Goal: Check status: Check status

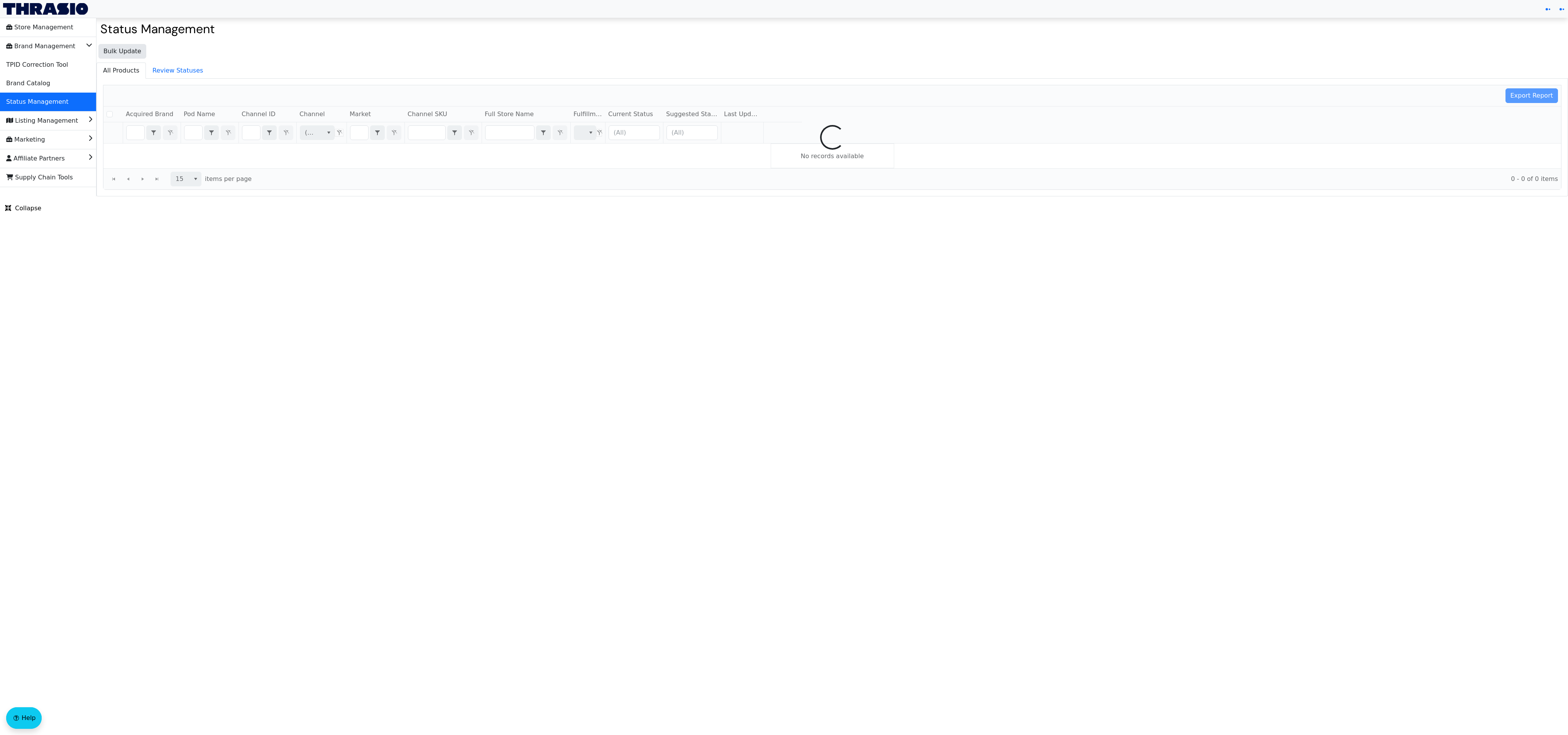
checkbox input "false"
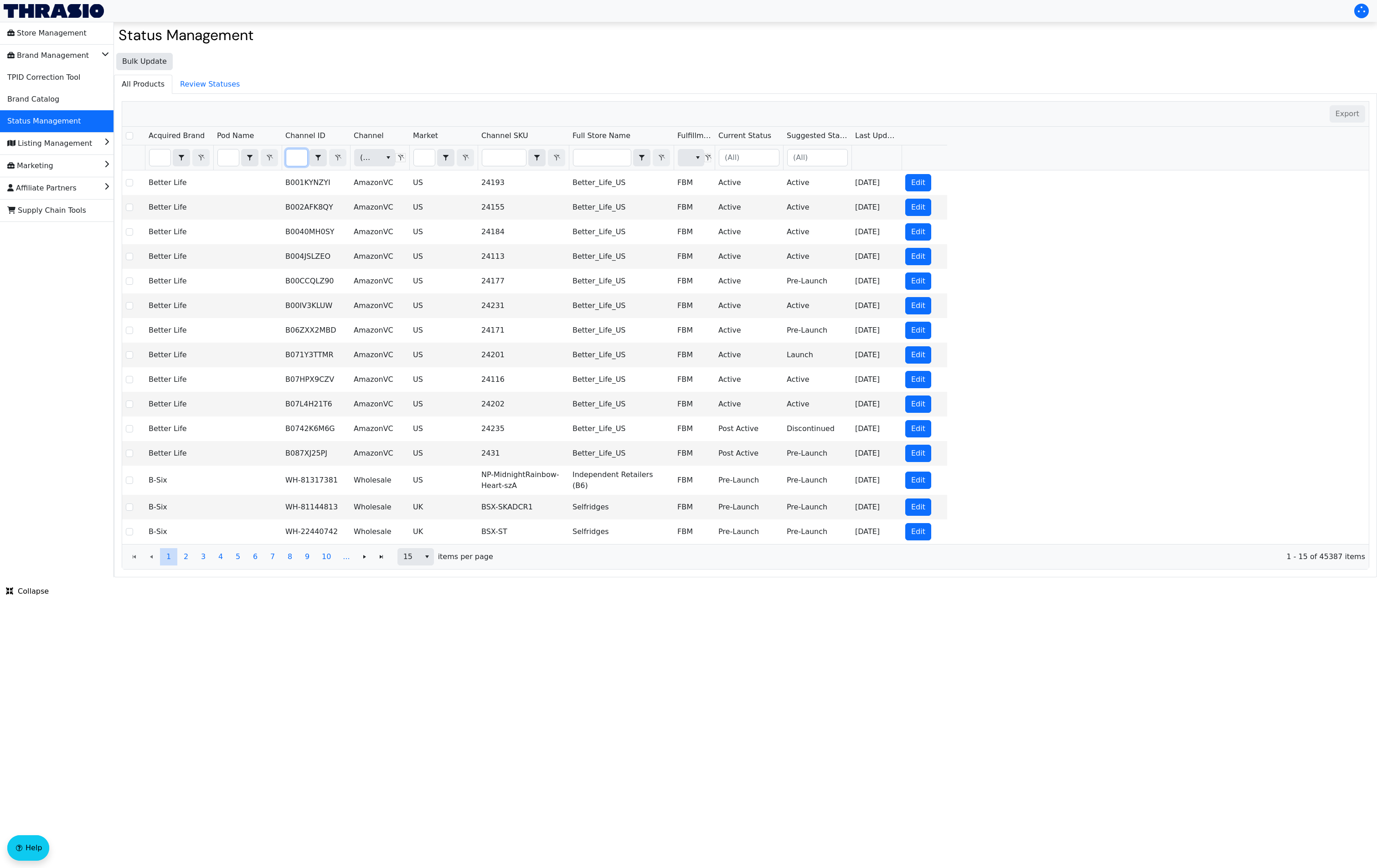
click at [303, 158] on input "Filter" at bounding box center [297, 158] width 21 height 16
type input "B084KK5P7G"
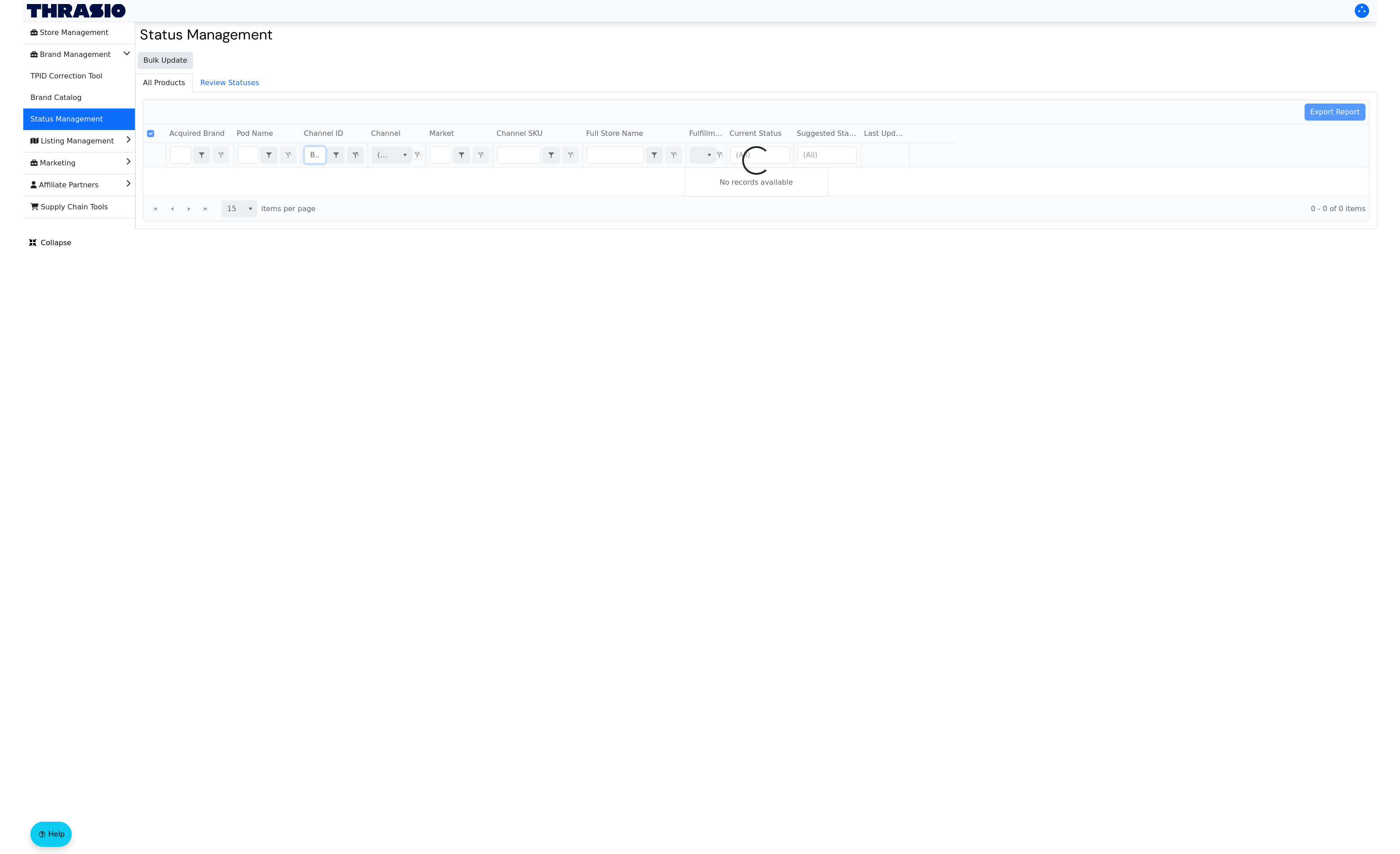
scroll to position [0, 36]
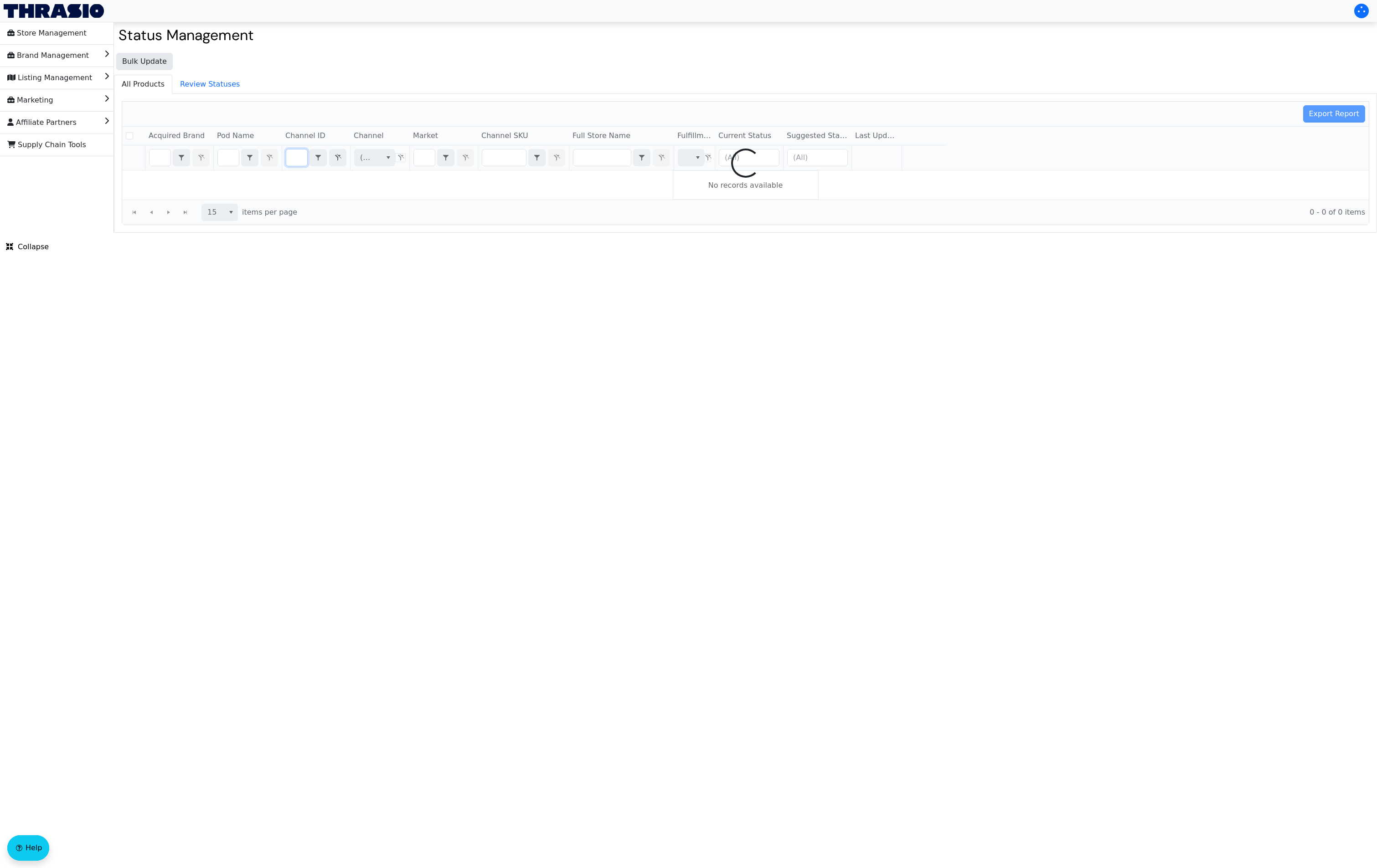
checkbox input "false"
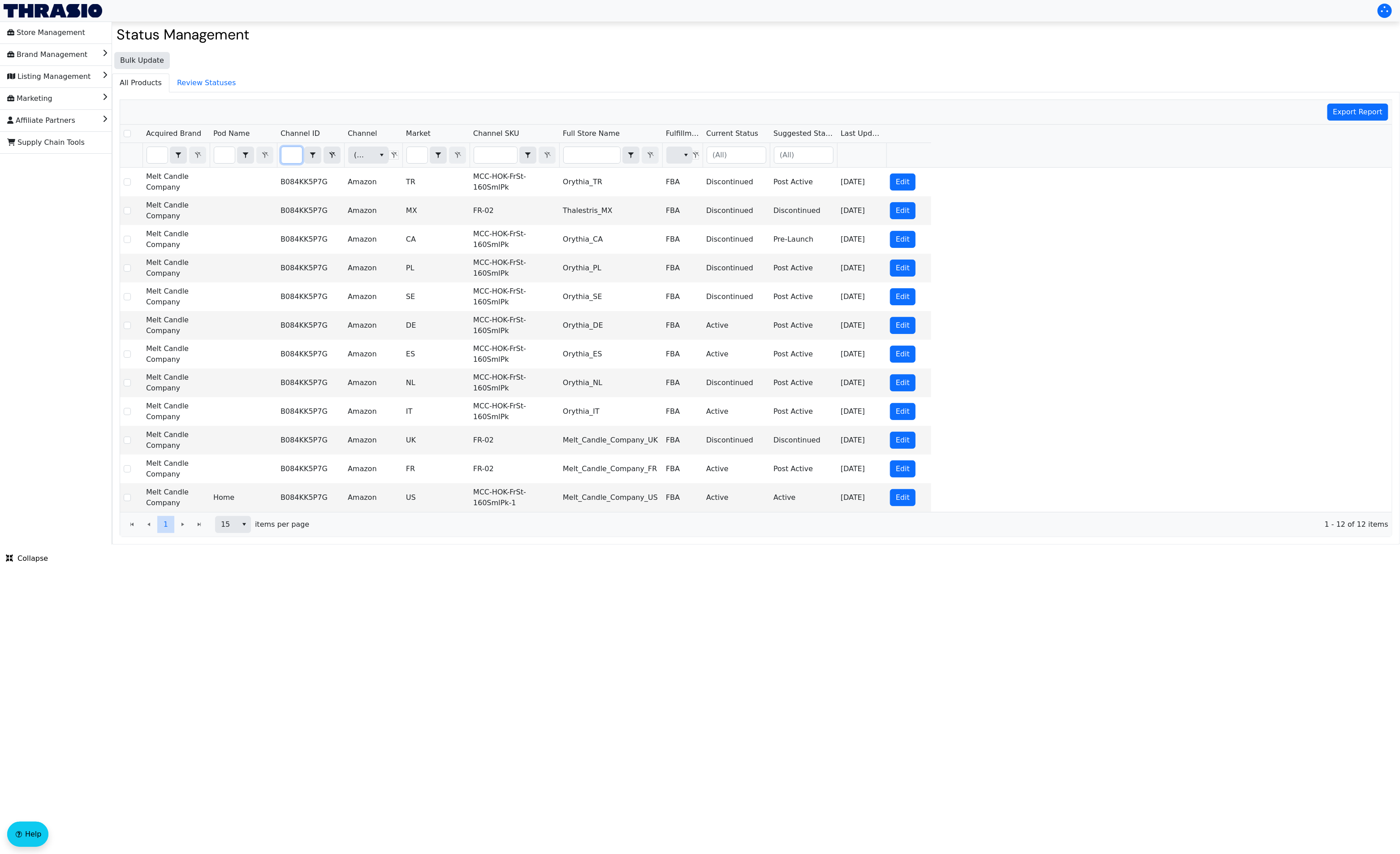
type input "B084KK5P7G"
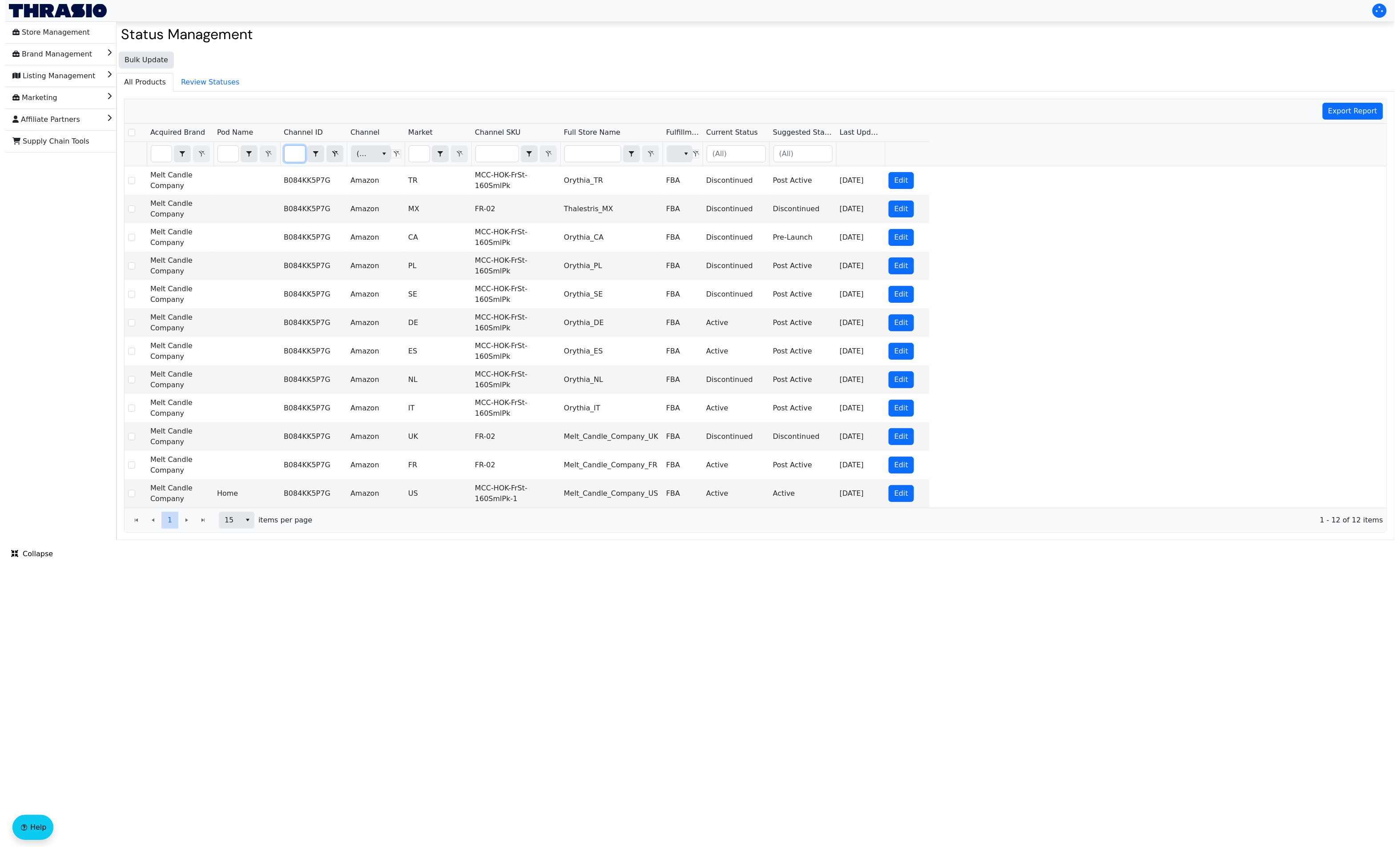
scroll to position [0, 0]
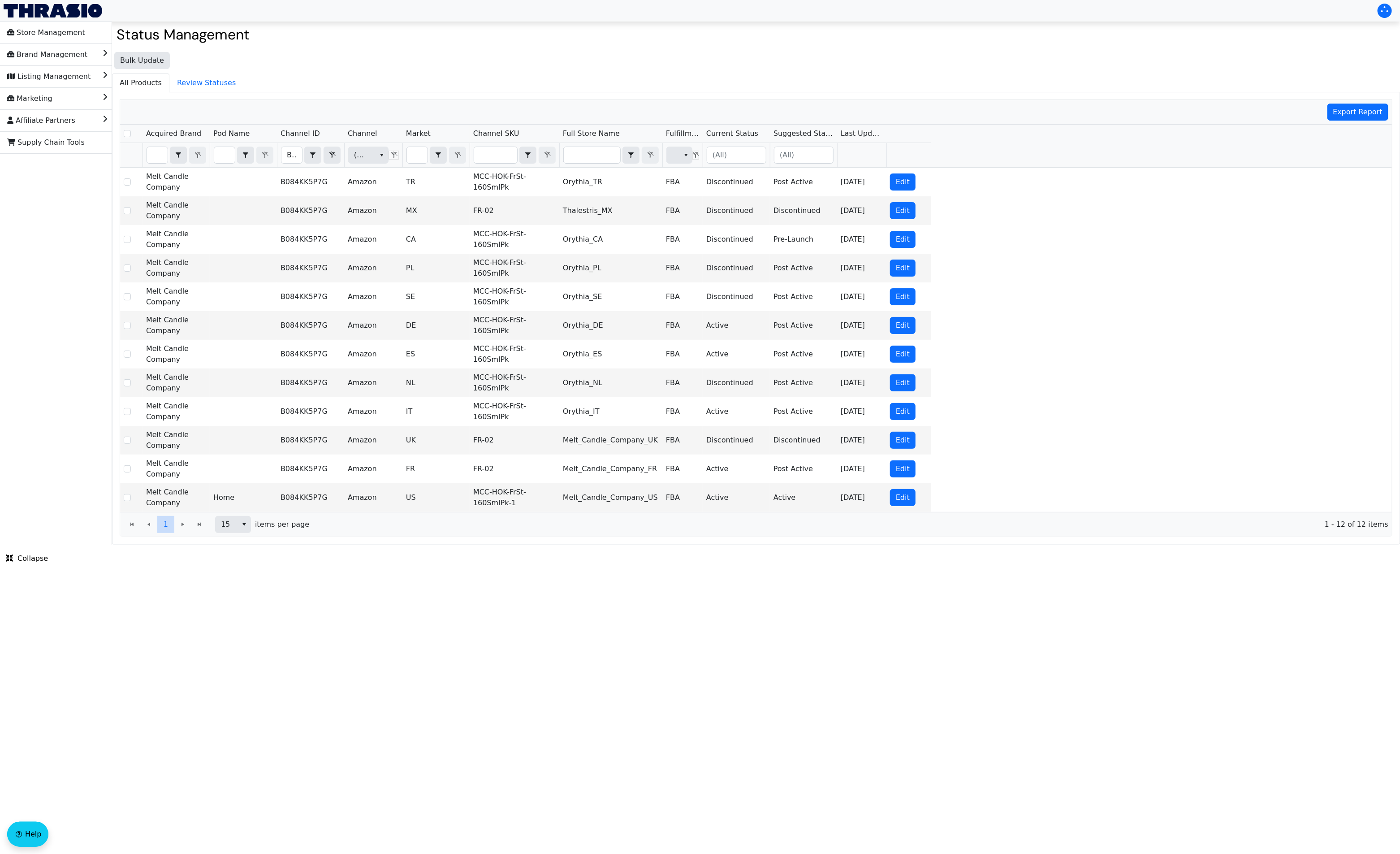
click at [1051, 268] on div "Melt Candle Company B084KK5P7G Amazon TR MCC-HOK-FrSt-160SmlPk Orythia_TR FBA D…" at bounding box center [756, 340] width 1272 height 345
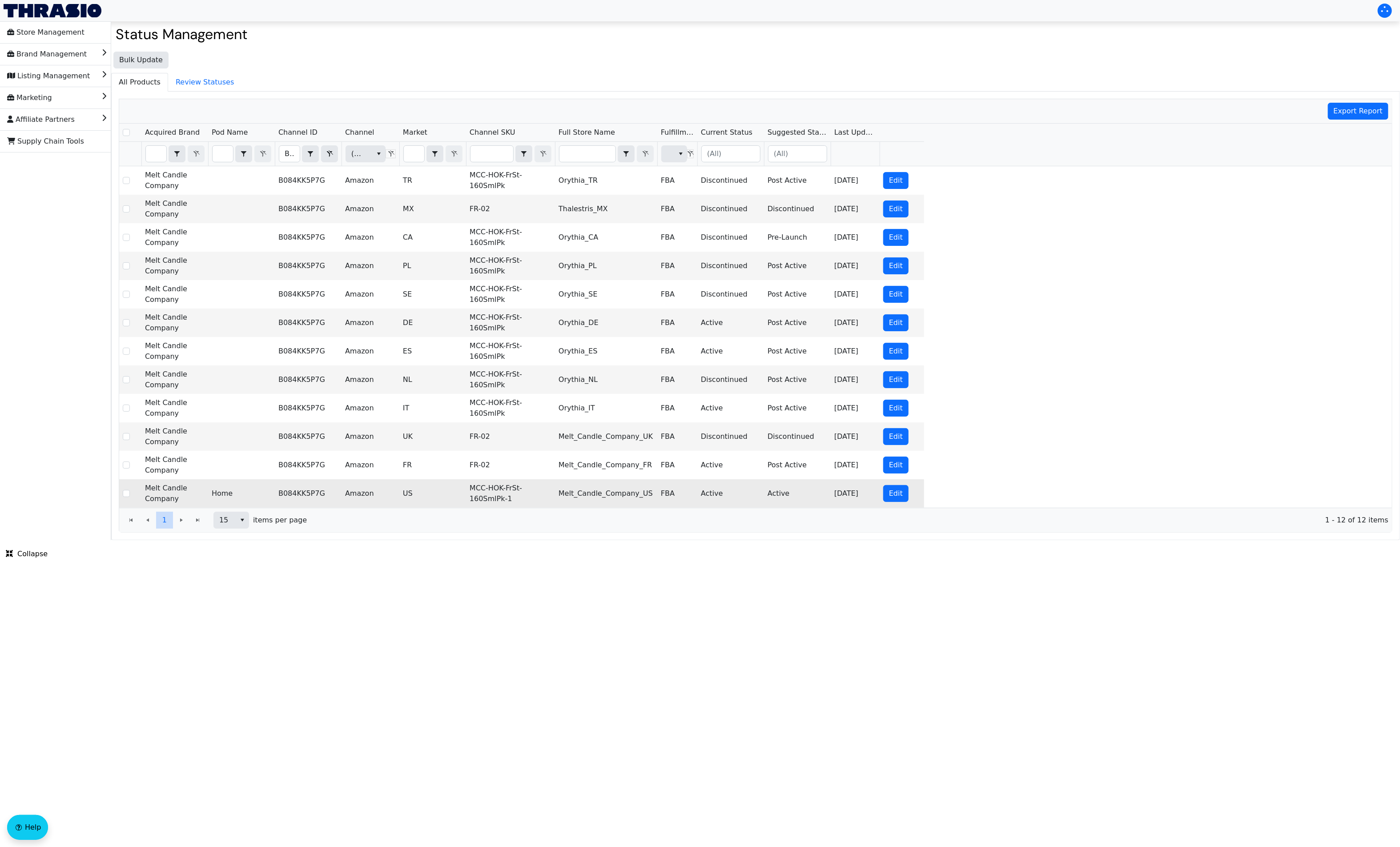
click at [473, 491] on td "MCC-HOK-FrSt-160SmlPk-1" at bounding box center [510, 494] width 88 height 29
copy td "MCC-HOK-FrSt-160SmlPk-1"
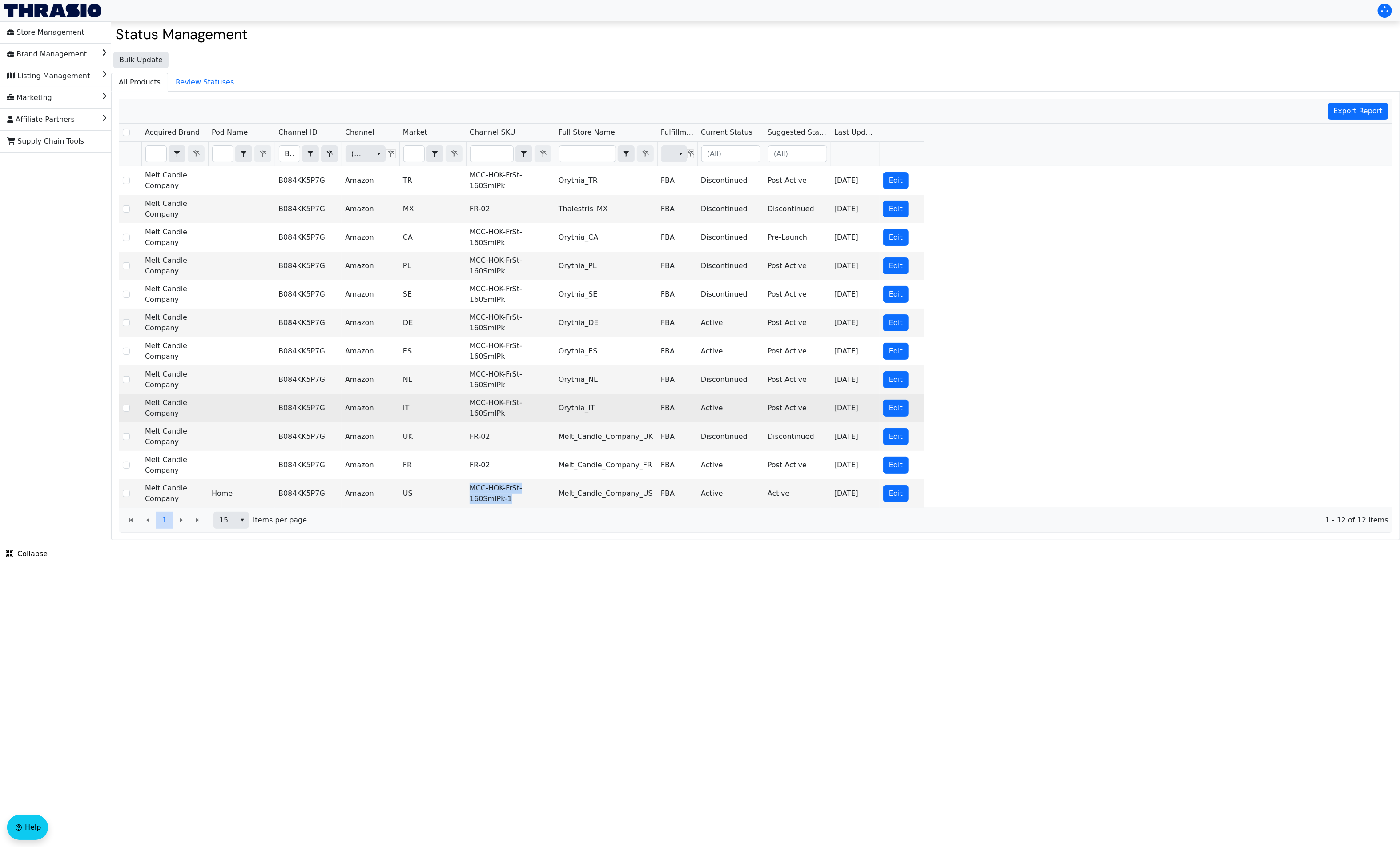
copy td "MCC-HOK-FrSt-160SmlPk-1"
